Goal: Task Accomplishment & Management: Use online tool/utility

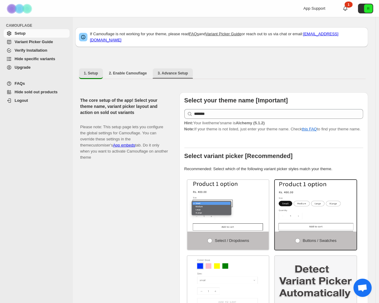
click at [177, 71] on span "3. Advance Setup" at bounding box center [173, 73] width 30 height 5
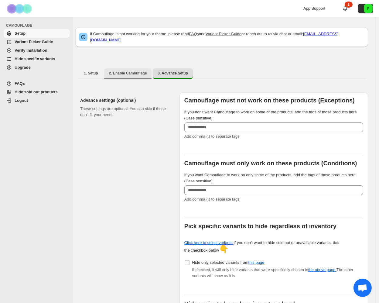
click at [134, 73] on button "2. Enable Camouflage" at bounding box center [128, 73] width 48 height 10
select select "**********"
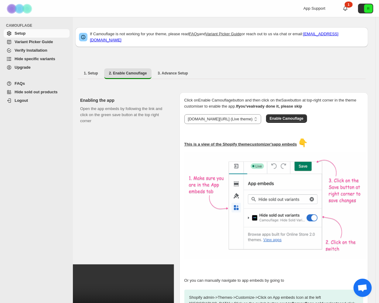
click at [45, 41] on span "Variant Picker Guide" at bounding box center [34, 42] width 38 height 5
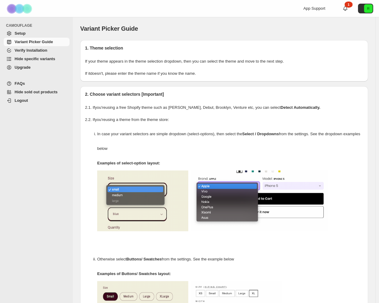
click at [47, 36] on span "Setup" at bounding box center [42, 33] width 54 height 6
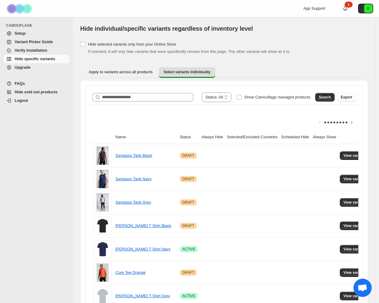
click at [148, 92] on div "**********" at bounding box center [224, 97] width 264 height 10
click at [147, 95] on input "Search product name" at bounding box center [148, 97] width 92 height 9
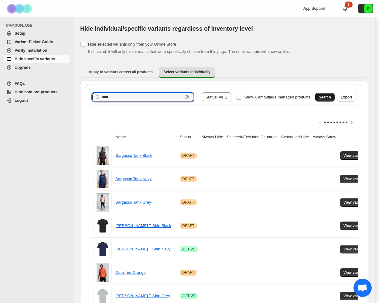
type input "****"
click at [328, 96] on span "Search" at bounding box center [325, 97] width 12 height 5
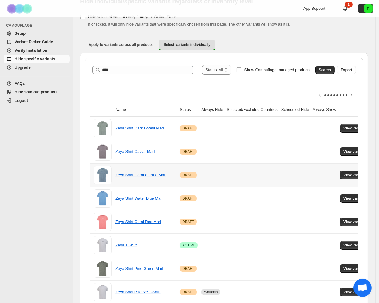
scroll to position [60, 0]
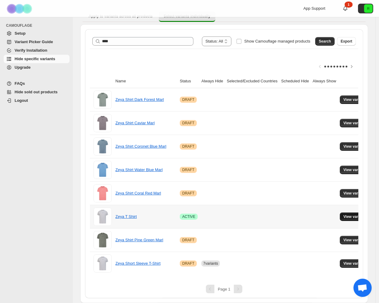
click at [347, 214] on span "View variants" at bounding box center [355, 216] width 23 height 5
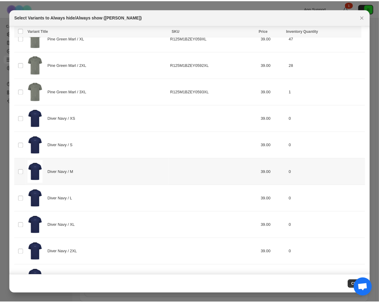
scroll to position [1276, 0]
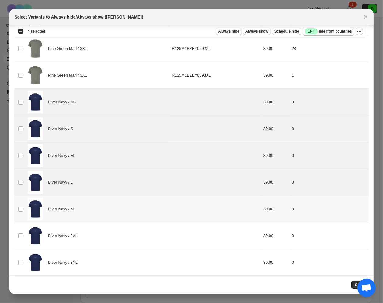
click at [22, 201] on td "Select product variant" at bounding box center [20, 209] width 12 height 27
click at [21, 236] on td "Select product variant" at bounding box center [20, 236] width 12 height 27
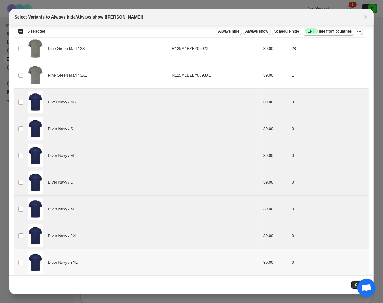
drag, startPoint x: 21, startPoint y: 253, endPoint x: 78, endPoint y: 263, distance: 58.3
click at [21, 253] on td "Select product variant" at bounding box center [20, 262] width 12 height 27
click at [355, 282] on button "Close" at bounding box center [359, 285] width 17 height 9
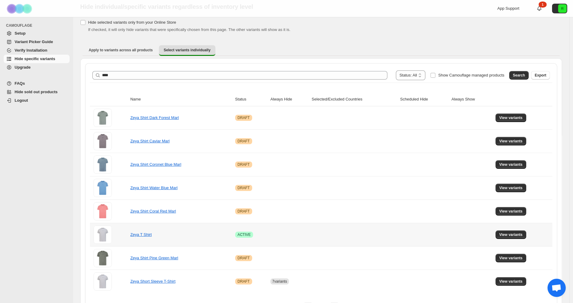
scroll to position [39, 0]
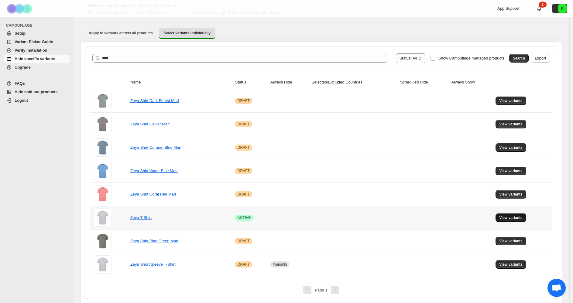
click at [382, 219] on span "View variants" at bounding box center [511, 218] width 23 height 5
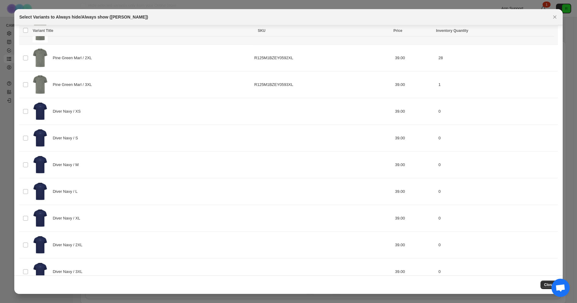
scroll to position [1275, 0]
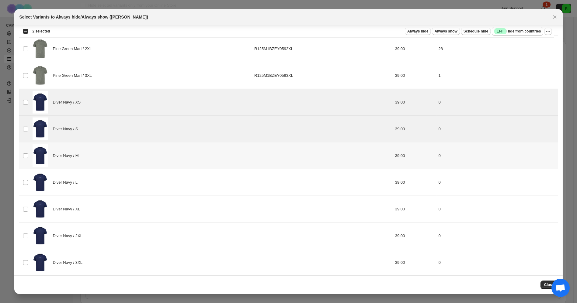
click at [29, 155] on td "Select product variant" at bounding box center [25, 156] width 12 height 27
drag, startPoint x: 25, startPoint y: 181, endPoint x: 27, endPoint y: 193, distance: 12.6
click at [25, 181] on td "Select product variant" at bounding box center [25, 182] width 12 height 27
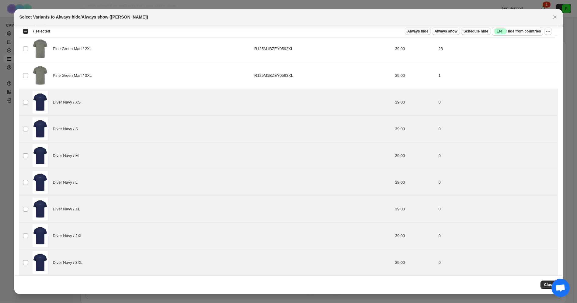
click at [382, 32] on span "Always hide" at bounding box center [417, 31] width 21 height 5
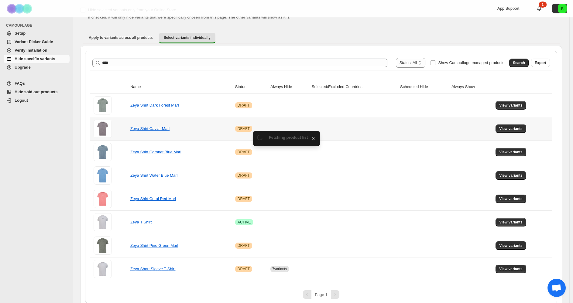
scroll to position [39, 0]
